Goal: Find specific page/section: Find specific page/section

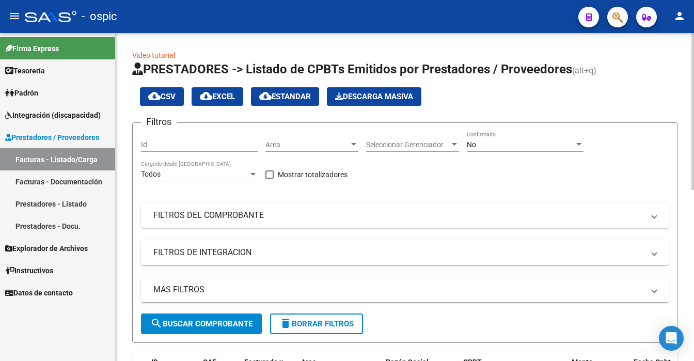
click at [692, 295] on div at bounding box center [692, 197] width 3 height 328
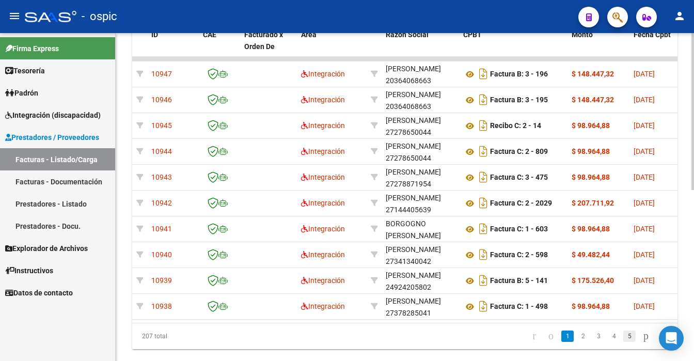
click at [623, 342] on link "5" at bounding box center [629, 335] width 12 height 11
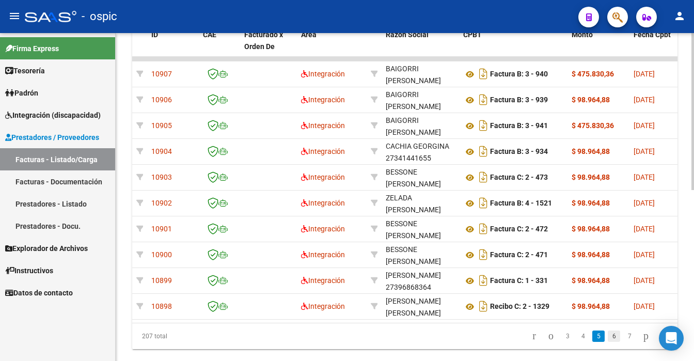
click at [608, 342] on link "6" at bounding box center [614, 335] width 12 height 11
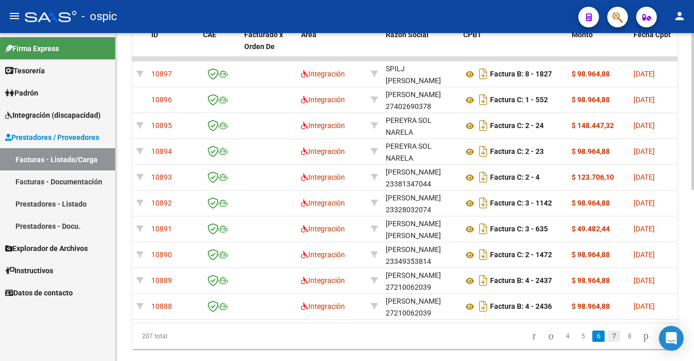
click at [608, 342] on link "7" at bounding box center [614, 335] width 12 height 11
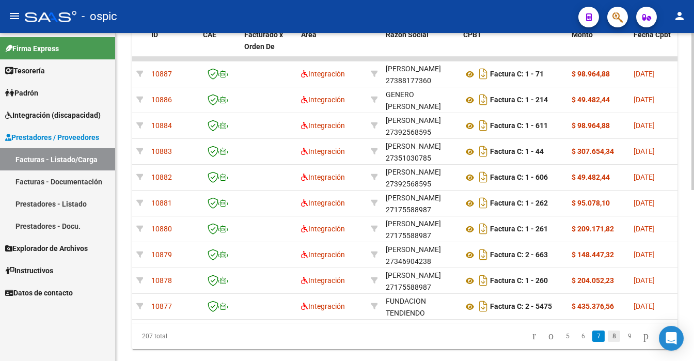
click at [608, 342] on link "8" at bounding box center [614, 335] width 12 height 11
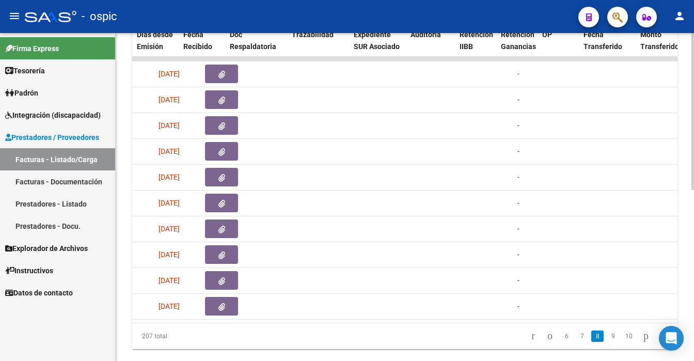
scroll to position [0, 271]
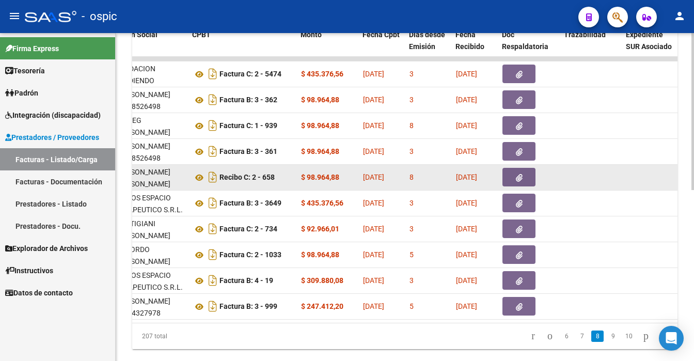
click at [516, 177] on icon "button" at bounding box center [519, 178] width 7 height 8
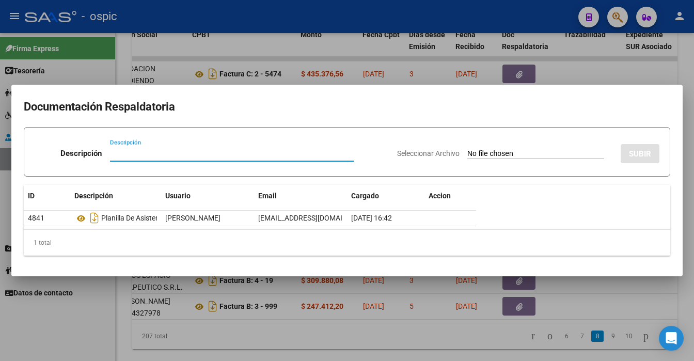
click at [73, 297] on div at bounding box center [347, 180] width 694 height 361
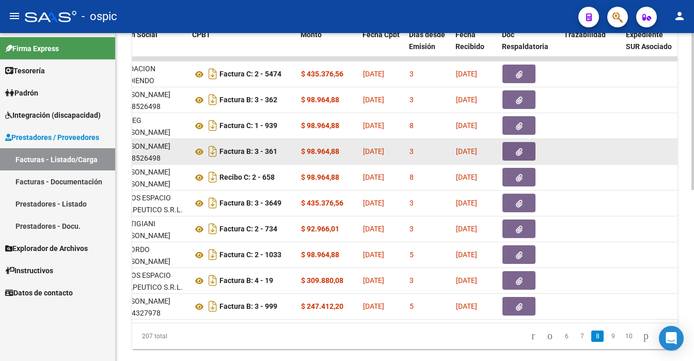
click at [518, 150] on icon "button" at bounding box center [519, 152] width 7 height 8
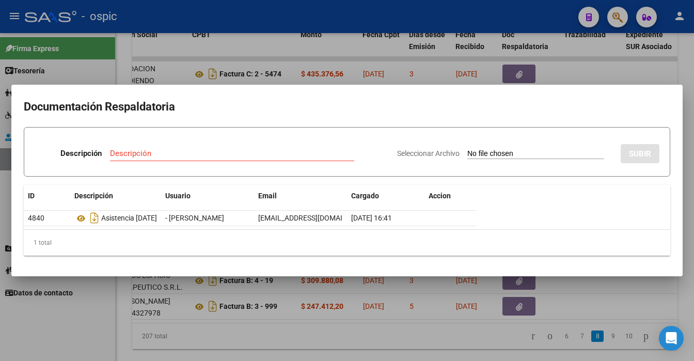
click at [622, 80] on div at bounding box center [347, 180] width 694 height 361
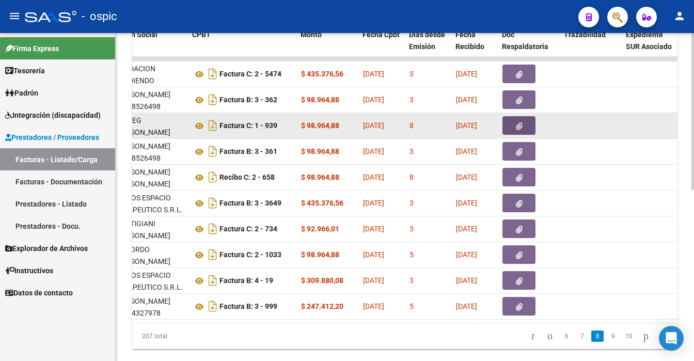
click at [517, 124] on icon "button" at bounding box center [519, 126] width 7 height 8
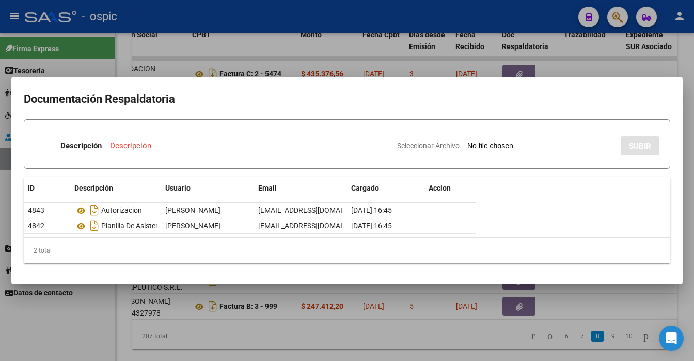
click at [608, 70] on div at bounding box center [347, 180] width 694 height 361
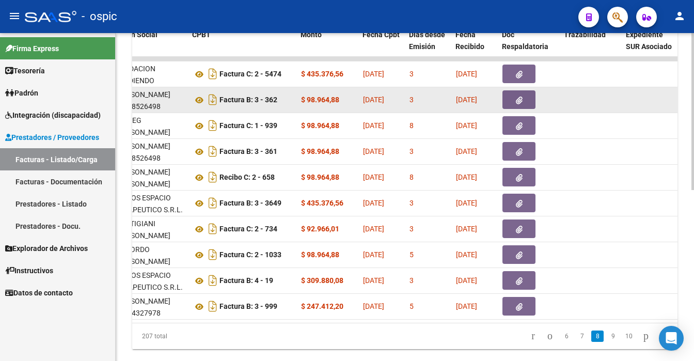
click at [518, 98] on icon "button" at bounding box center [519, 101] width 7 height 8
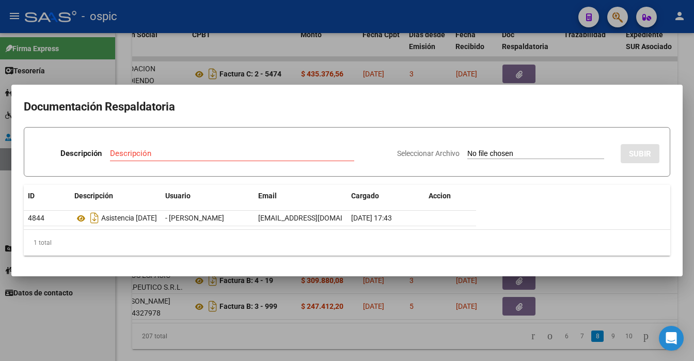
click at [653, 91] on mat-dialog-container "Documentación Respaldatoria Descripción Descripción Seleccionar Archivo SUBIR I…" at bounding box center [346, 181] width 671 height 192
click at [602, 75] on div at bounding box center [347, 180] width 694 height 361
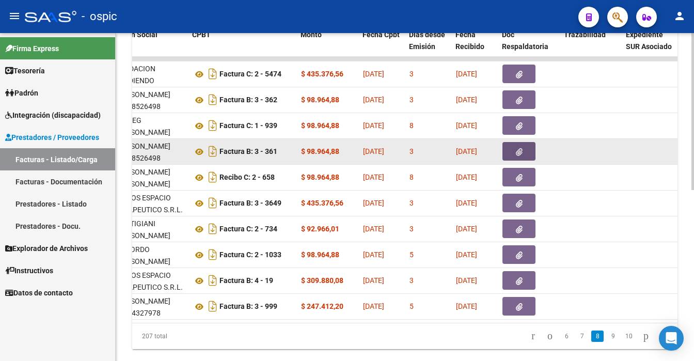
click at [522, 150] on button "button" at bounding box center [518, 151] width 33 height 19
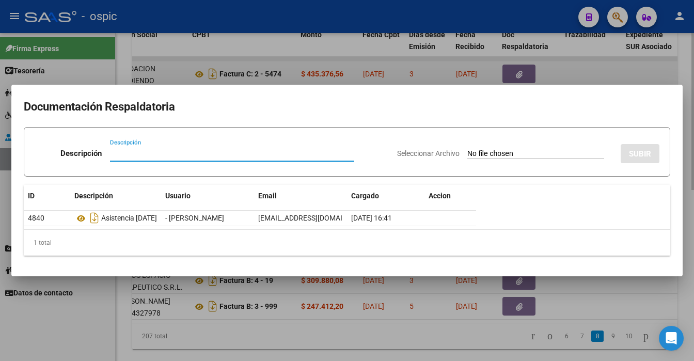
drag, startPoint x: 644, startPoint y: 82, endPoint x: 643, endPoint y: 74, distance: 7.9
click at [644, 80] on div at bounding box center [347, 180] width 694 height 361
click at [643, 74] on div at bounding box center [650, 74] width 49 height 12
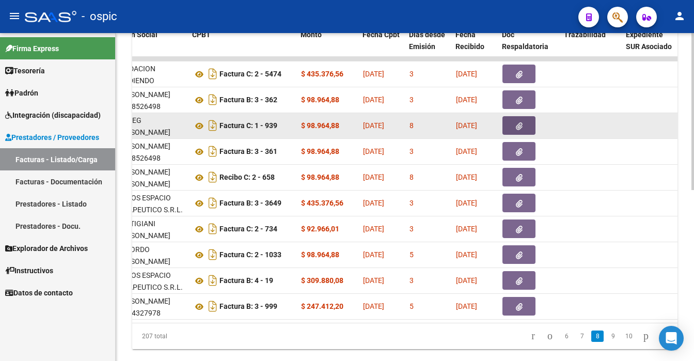
click at [516, 122] on icon "button" at bounding box center [519, 126] width 7 height 8
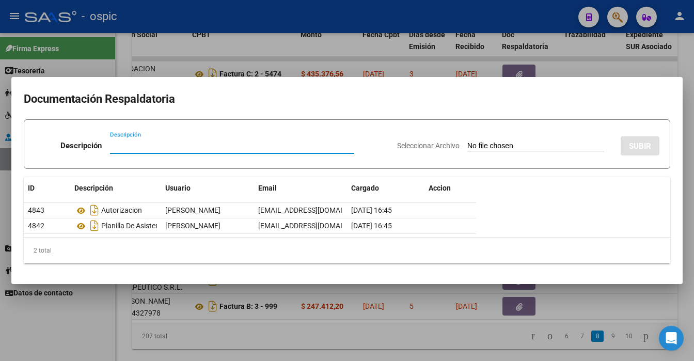
click at [637, 83] on mat-dialog-container "Documentación Respaldatoria Descripción Descripción Seleccionar Archivo SUBIR I…" at bounding box center [346, 180] width 671 height 207
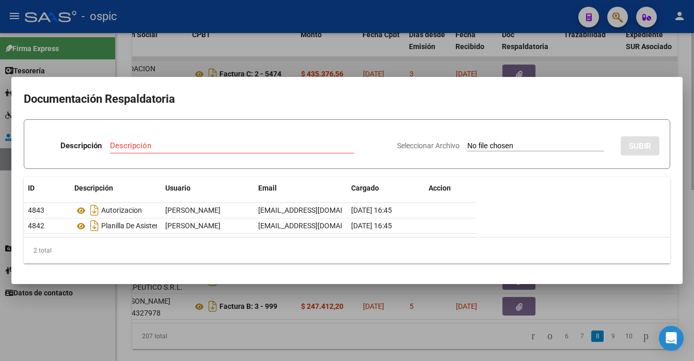
click at [580, 76] on div at bounding box center [347, 180] width 694 height 361
